Goal: Find specific page/section: Find specific page/section

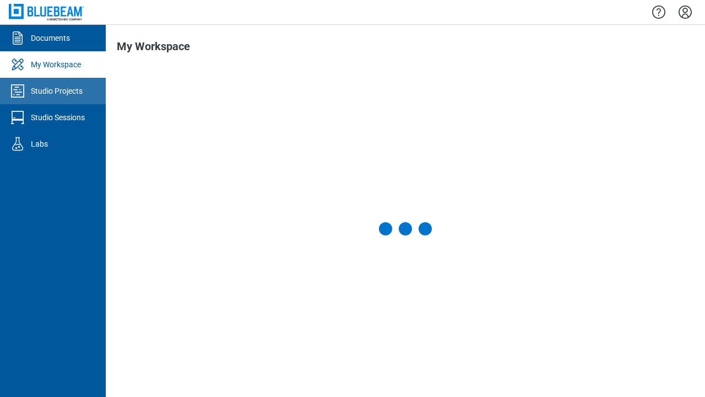
click at [53, 91] on div "Studio Projects" at bounding box center [57, 90] width 52 height 11
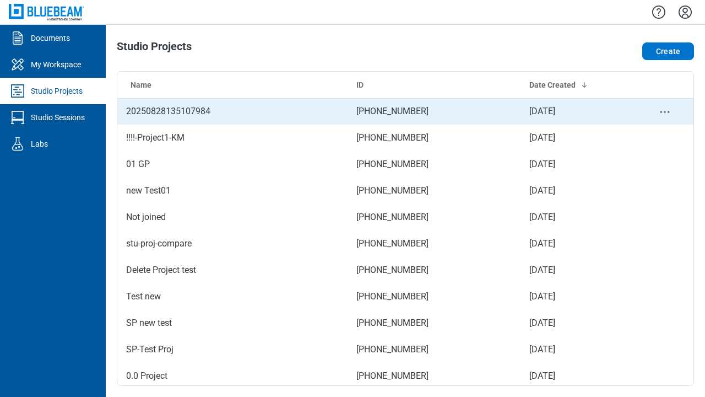
click at [401, 111] on td "[PHONE_NUMBER]" at bounding box center [434, 111] width 173 height 26
